Goal: Task Accomplishment & Management: Manage account settings

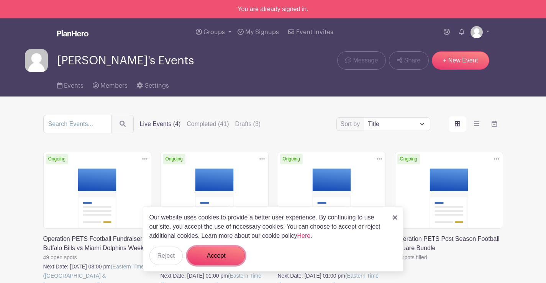
click at [203, 259] on button "Accept" at bounding box center [216, 256] width 58 height 18
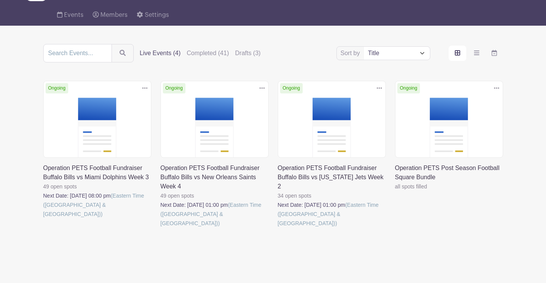
scroll to position [76, 0]
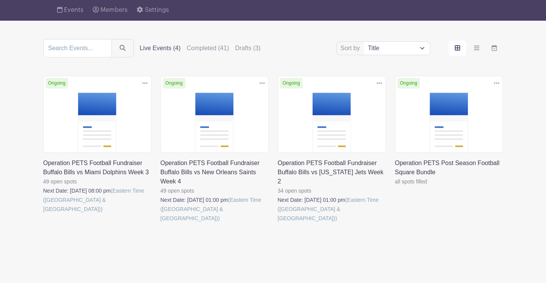
click at [278, 223] on link at bounding box center [278, 223] width 0 height 0
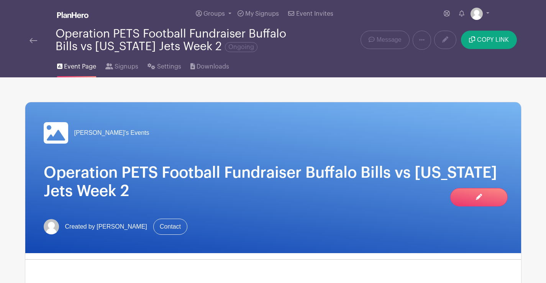
click at [34, 39] on img at bounding box center [34, 40] width 8 height 5
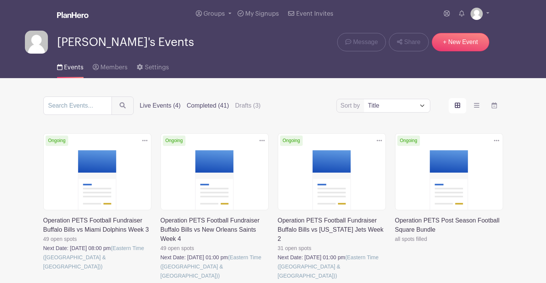
click at [210, 104] on label "Completed (41)" at bounding box center [208, 105] width 42 height 9
click at [0, 0] on input "Completed (41)" at bounding box center [0, 0] width 0 height 0
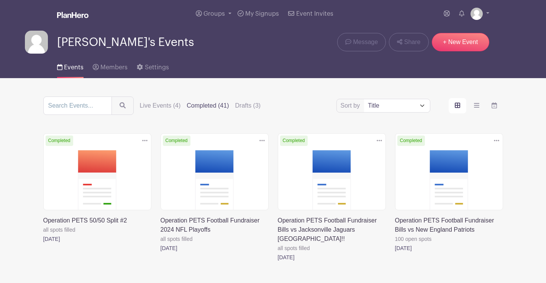
click at [371, 107] on select "Title Recently modified Newest" at bounding box center [397, 105] width 66 height 13
select select "last_added"
click at [364, 99] on select "Title Recently modified Newest" at bounding box center [397, 105] width 66 height 13
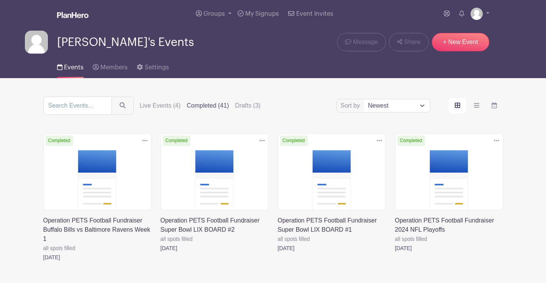
click at [43, 262] on link at bounding box center [43, 262] width 0 height 0
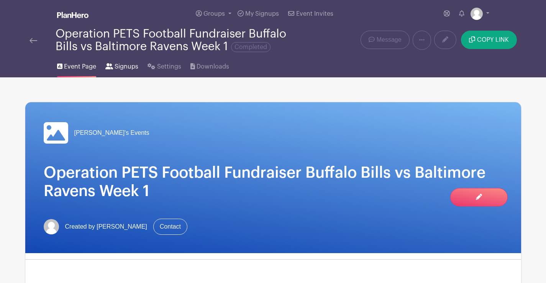
click at [128, 63] on span "Signups" at bounding box center [127, 66] width 24 height 9
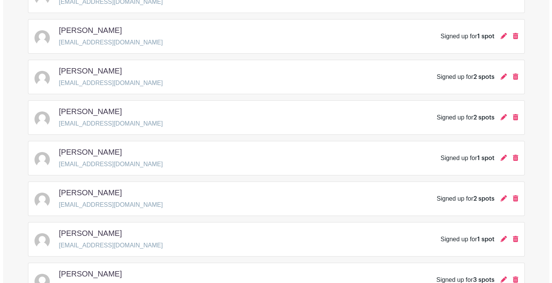
scroll to position [498, 0]
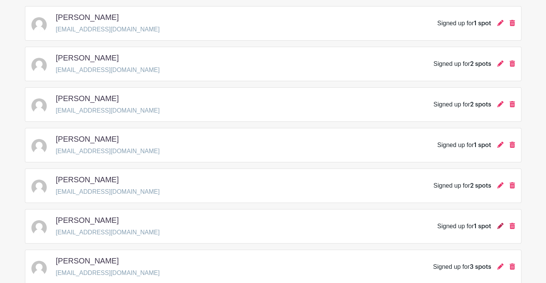
click at [500, 225] on icon at bounding box center [501, 226] width 6 height 6
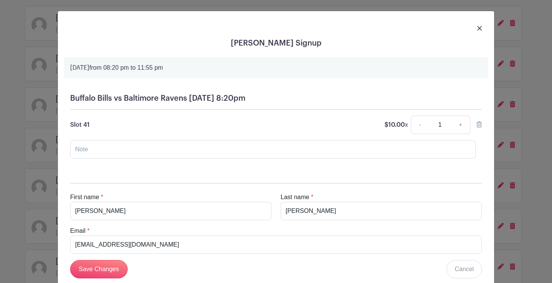
scroll to position [50, 0]
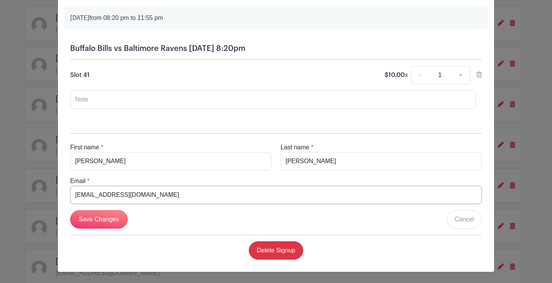
drag, startPoint x: 148, startPoint y: 197, endPoint x: 77, endPoint y: 194, distance: 70.6
click at [41, 198] on div "[PERSON_NAME] Signup [DATE] 08:20 pm to 11:55 pm Buffalo Bills vs Baltimore Rav…" at bounding box center [276, 141] width 552 height 283
click at [188, 240] on div "First name * [PERSON_NAME] Last name * [PERSON_NAME] Email * [EMAIL_ADDRESS][DO…" at bounding box center [276, 193] width 424 height 145
click at [70, 225] on input "Save Changes" at bounding box center [99, 219] width 58 height 18
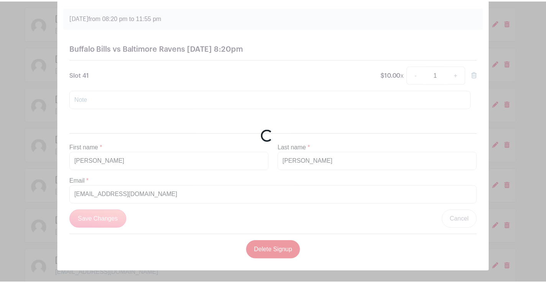
scroll to position [0, 0]
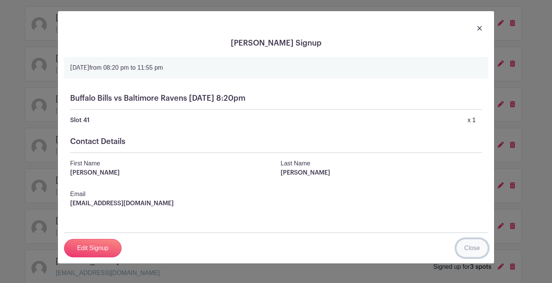
click at [473, 243] on link "Close" at bounding box center [472, 248] width 32 height 18
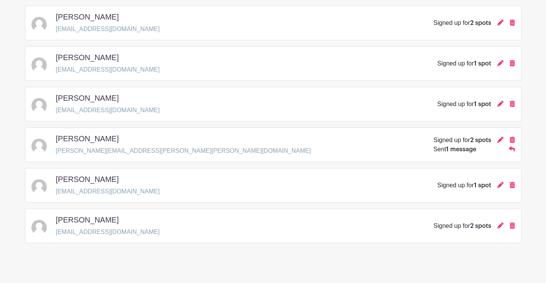
scroll to position [832, 0]
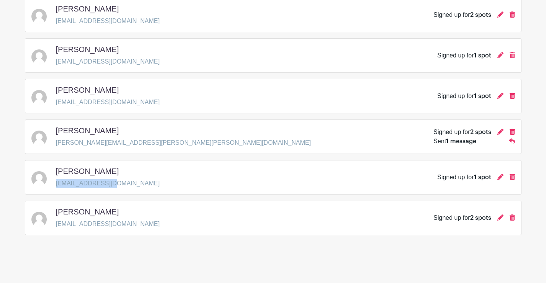
drag, startPoint x: 114, startPoint y: 185, endPoint x: 57, endPoint y: 182, distance: 57.2
click at [56, 187] on div "[PERSON_NAME] [EMAIL_ADDRESS][DOMAIN_NAME] Signed up for 1 spot" at bounding box center [273, 177] width 484 height 21
copy p "[EMAIL_ADDRESS][DOMAIN_NAME]"
